Goal: Information Seeking & Learning: Stay updated

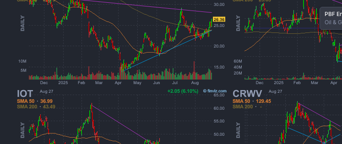
scroll to position [0, 72]
